Goal: Task Accomplishment & Management: Manage account settings

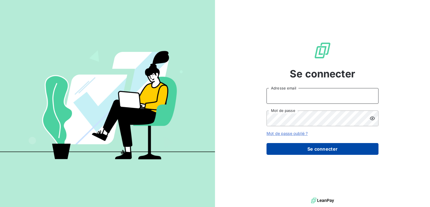
type input "[EMAIL_ADDRESS][DOMAIN_NAME]"
click at [323, 148] on button "Se connecter" at bounding box center [323, 149] width 112 height 12
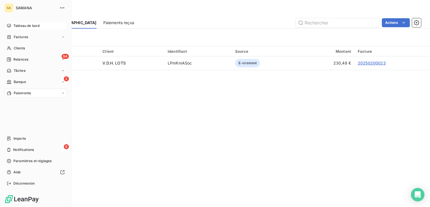
click at [11, 25] on div "Tableau de bord" at bounding box center [35, 25] width 62 height 9
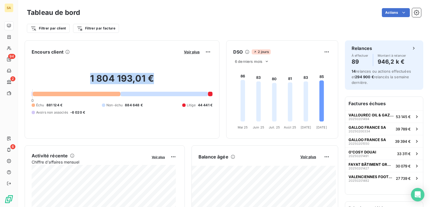
drag, startPoint x: 80, startPoint y: 75, endPoint x: 185, endPoint y: 83, distance: 105.4
click at [185, 83] on h2 "1 804 193,01 €" at bounding box center [122, 81] width 181 height 17
click at [192, 75] on h2 "1 804 193,01 €" at bounding box center [122, 81] width 181 height 17
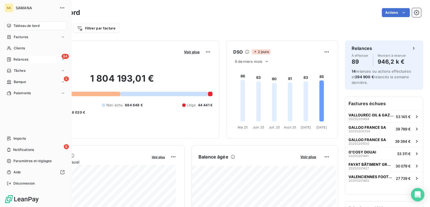
click at [21, 62] on div "94 Relances" at bounding box center [35, 59] width 62 height 9
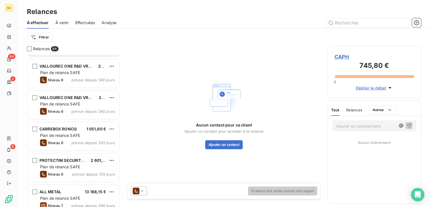
scroll to position [364, 0]
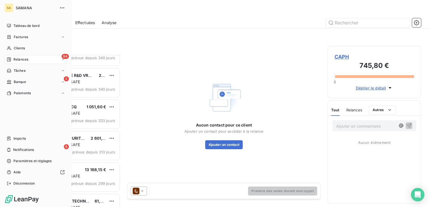
click at [23, 56] on div "94 Relances" at bounding box center [35, 59] width 62 height 9
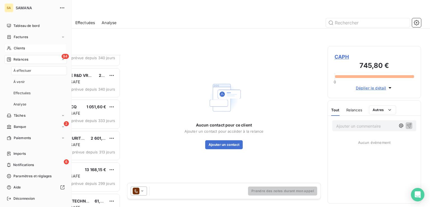
click at [25, 49] on div "Clients" at bounding box center [35, 48] width 62 height 9
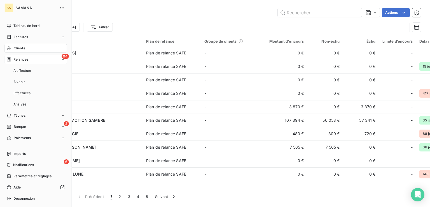
click at [30, 60] on div "94 Relances" at bounding box center [35, 59] width 62 height 9
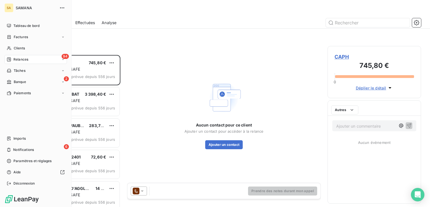
scroll to position [147, 89]
